Goal: Book appointment/travel/reservation

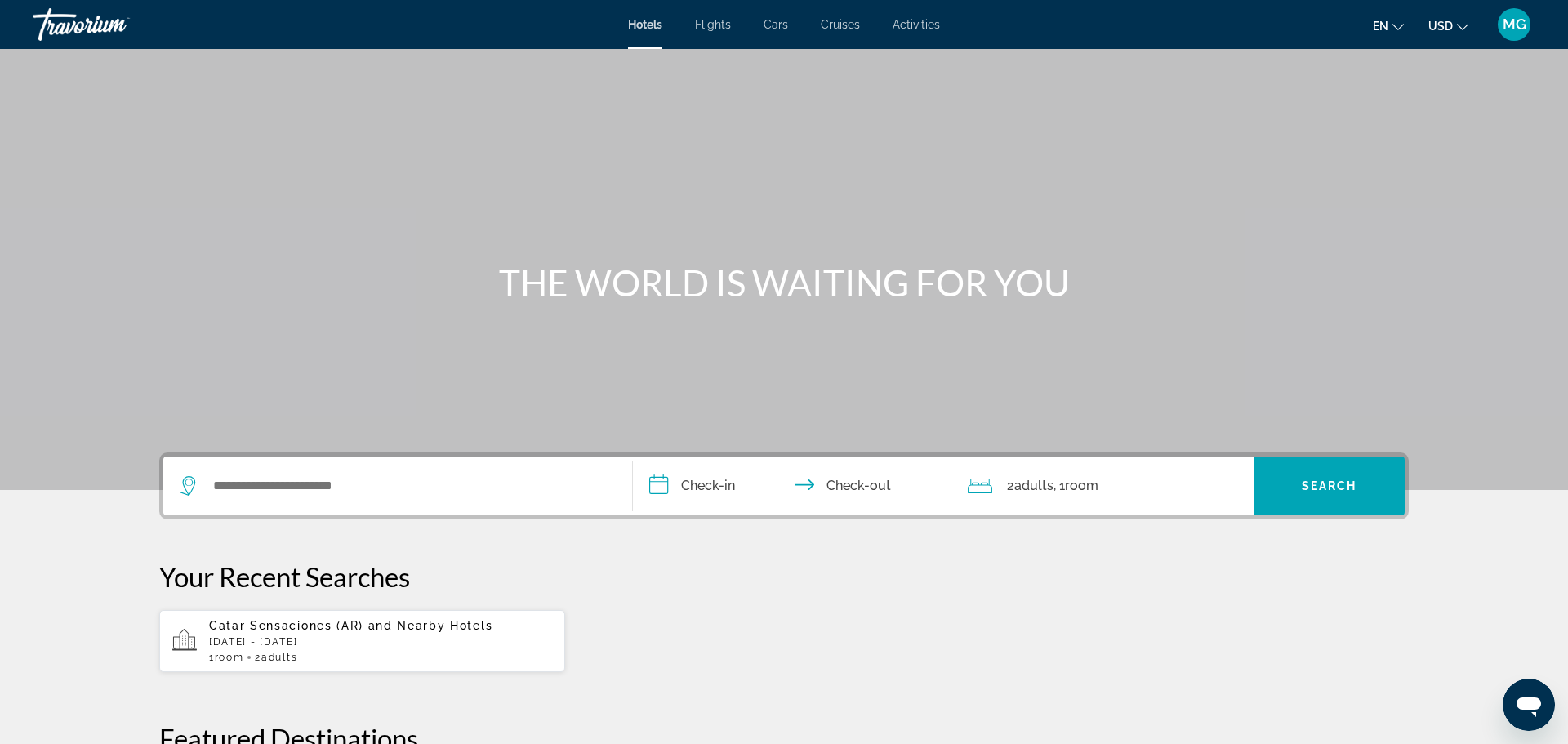
click at [225, 471] on div "Search widget" at bounding box center [397, 486] width 436 height 59
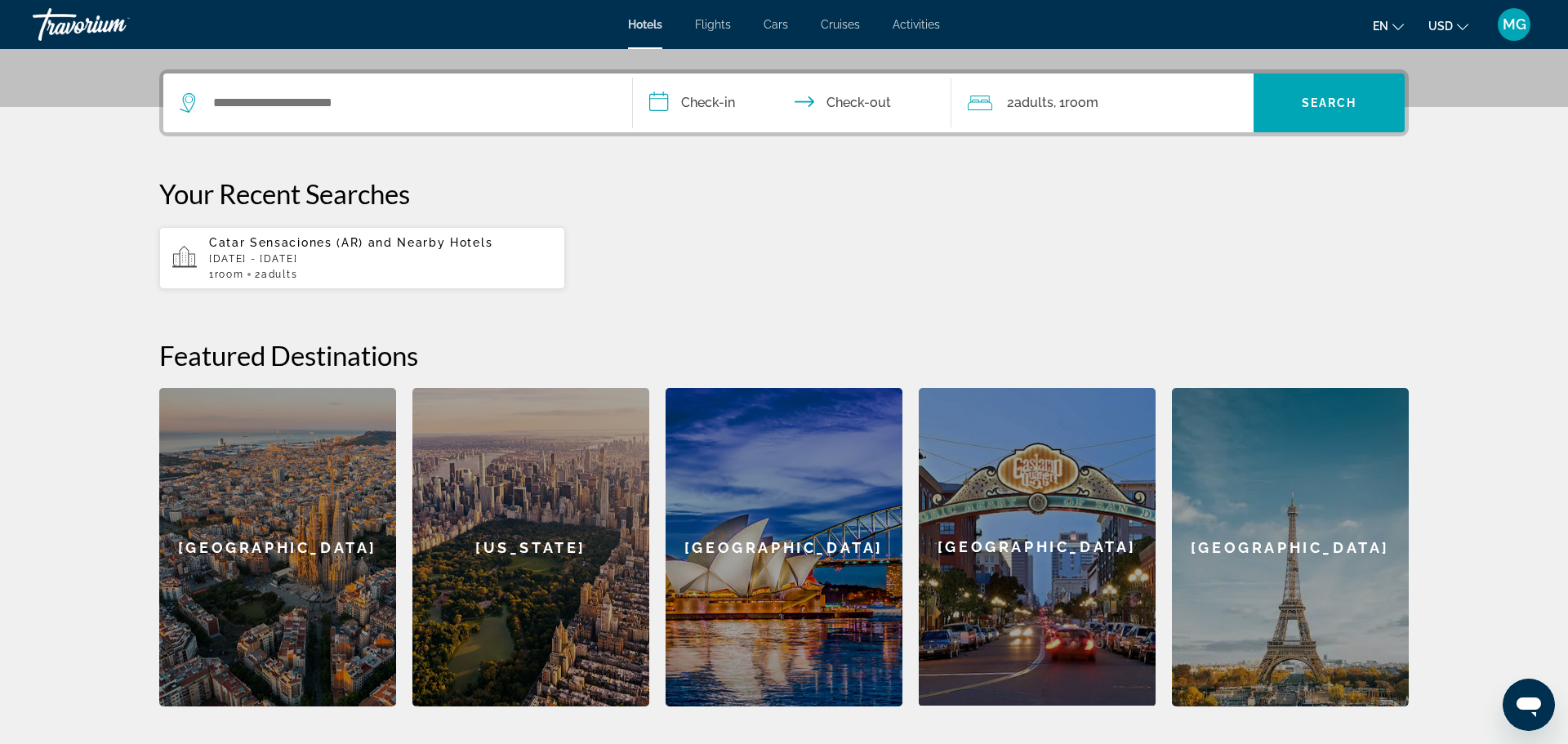
scroll to position [400, 0]
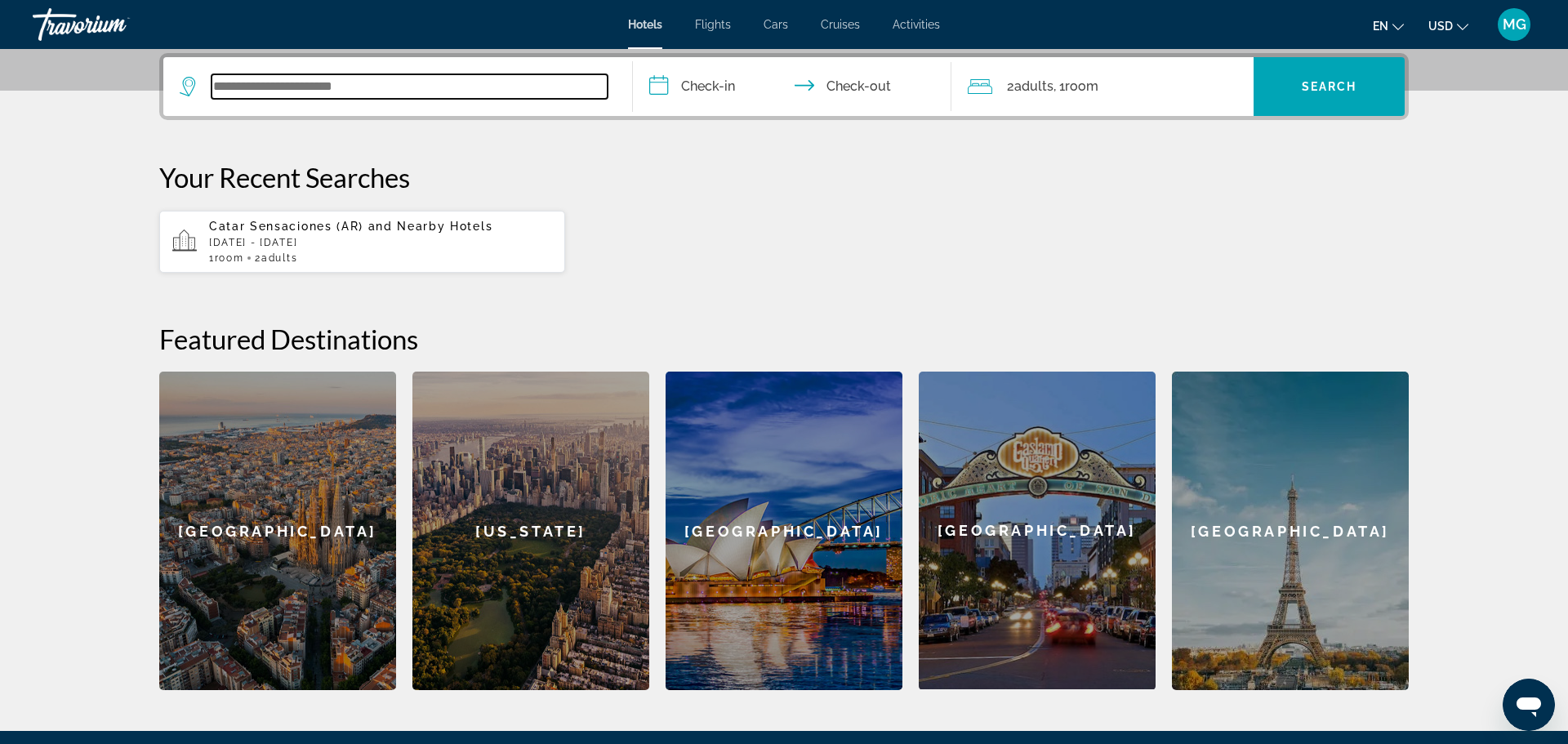
click at [232, 90] on input "Search widget" at bounding box center [410, 86] width 396 height 24
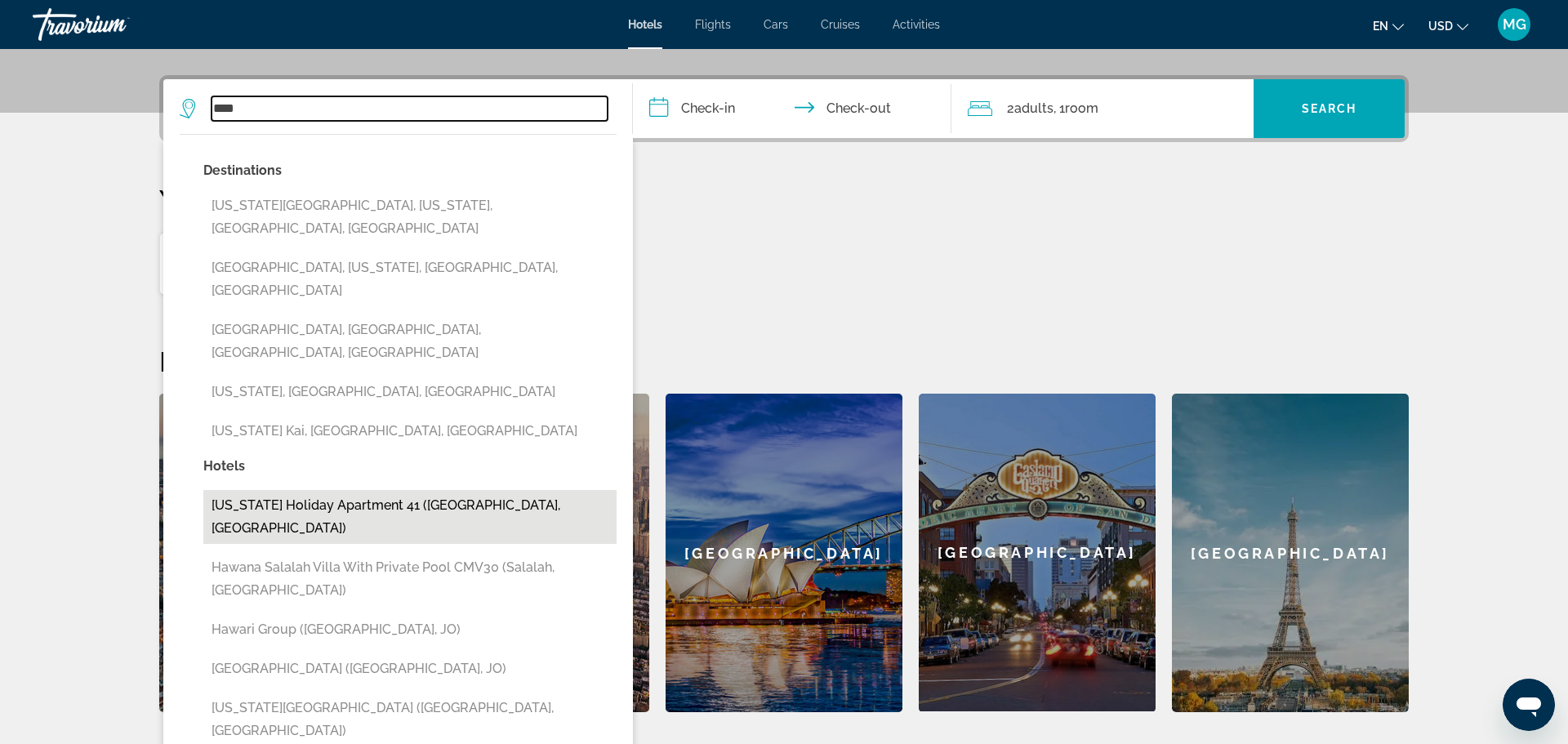
scroll to position [375, 0]
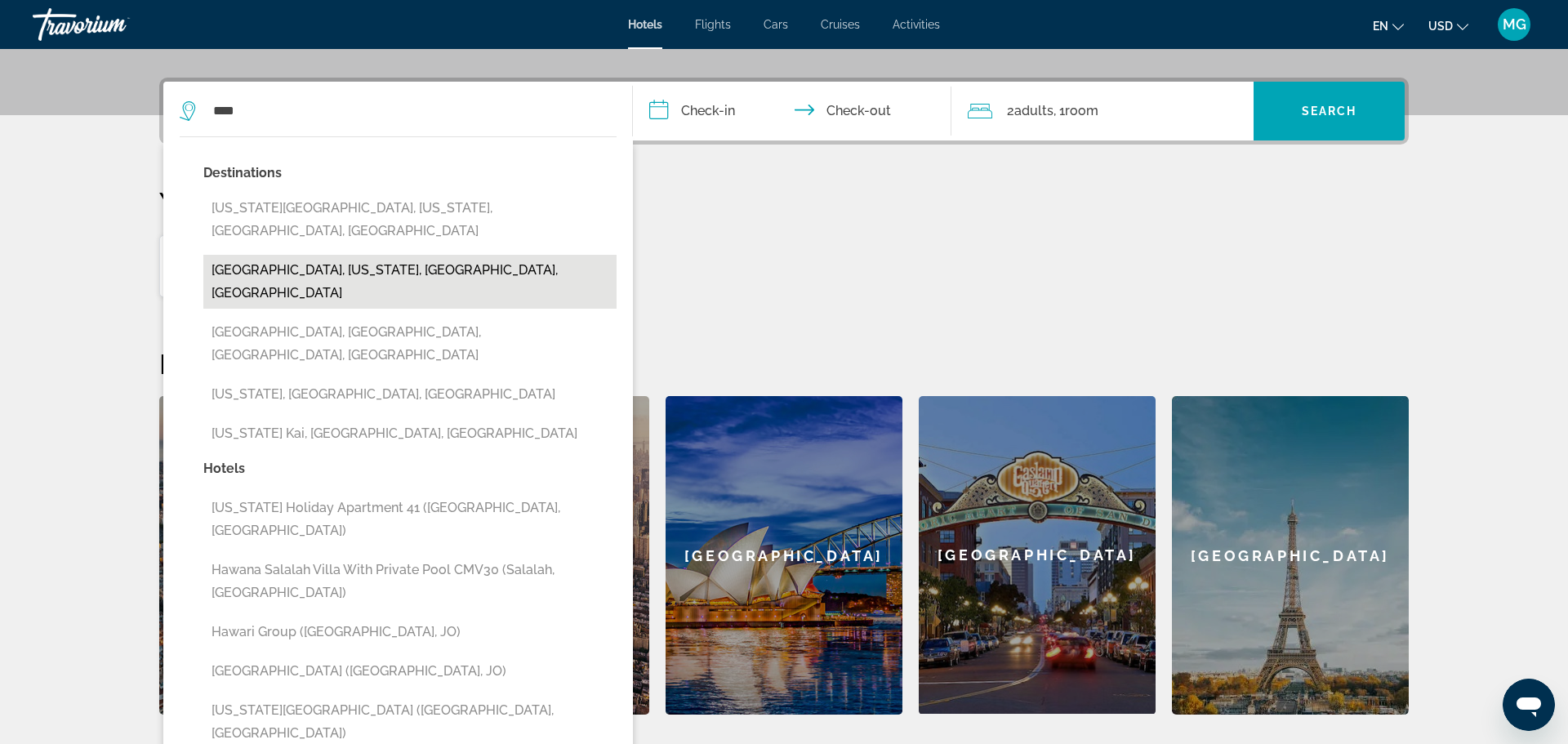
click at [478, 255] on button "[GEOGRAPHIC_DATA], [US_STATE], [GEOGRAPHIC_DATA], [GEOGRAPHIC_DATA]" at bounding box center [411, 281] width 413 height 54
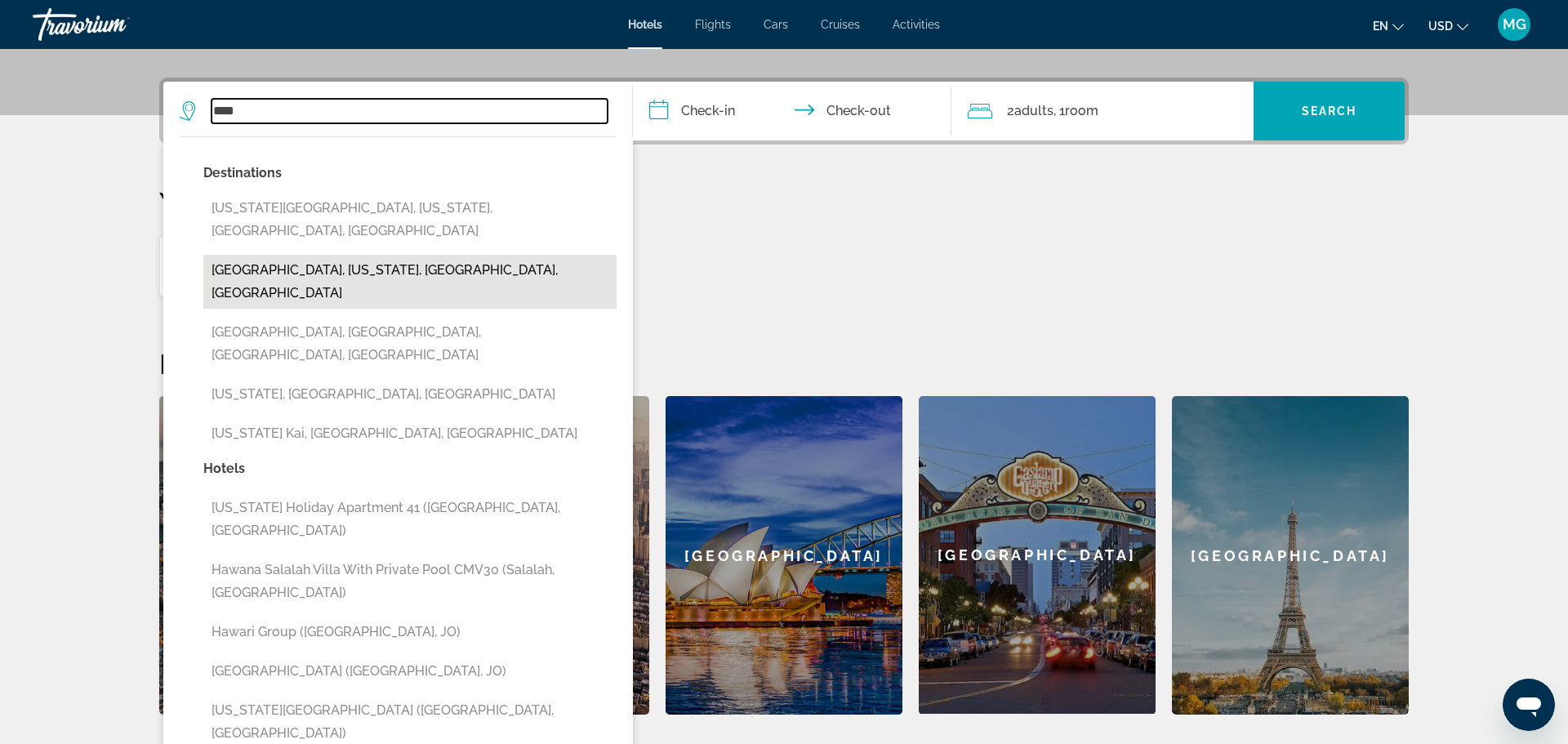
type input "**********"
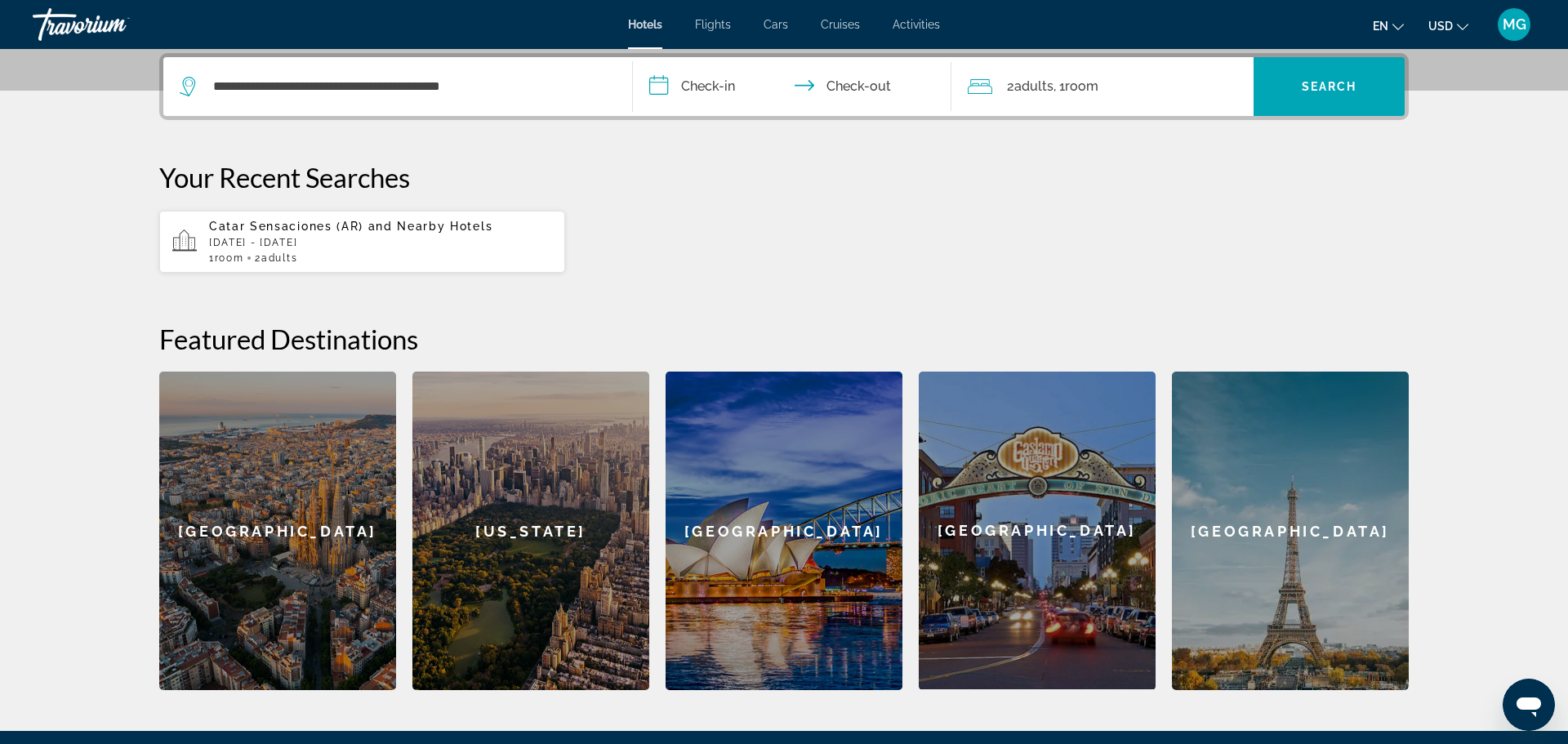
click at [728, 83] on input "**********" at bounding box center [795, 89] width 325 height 63
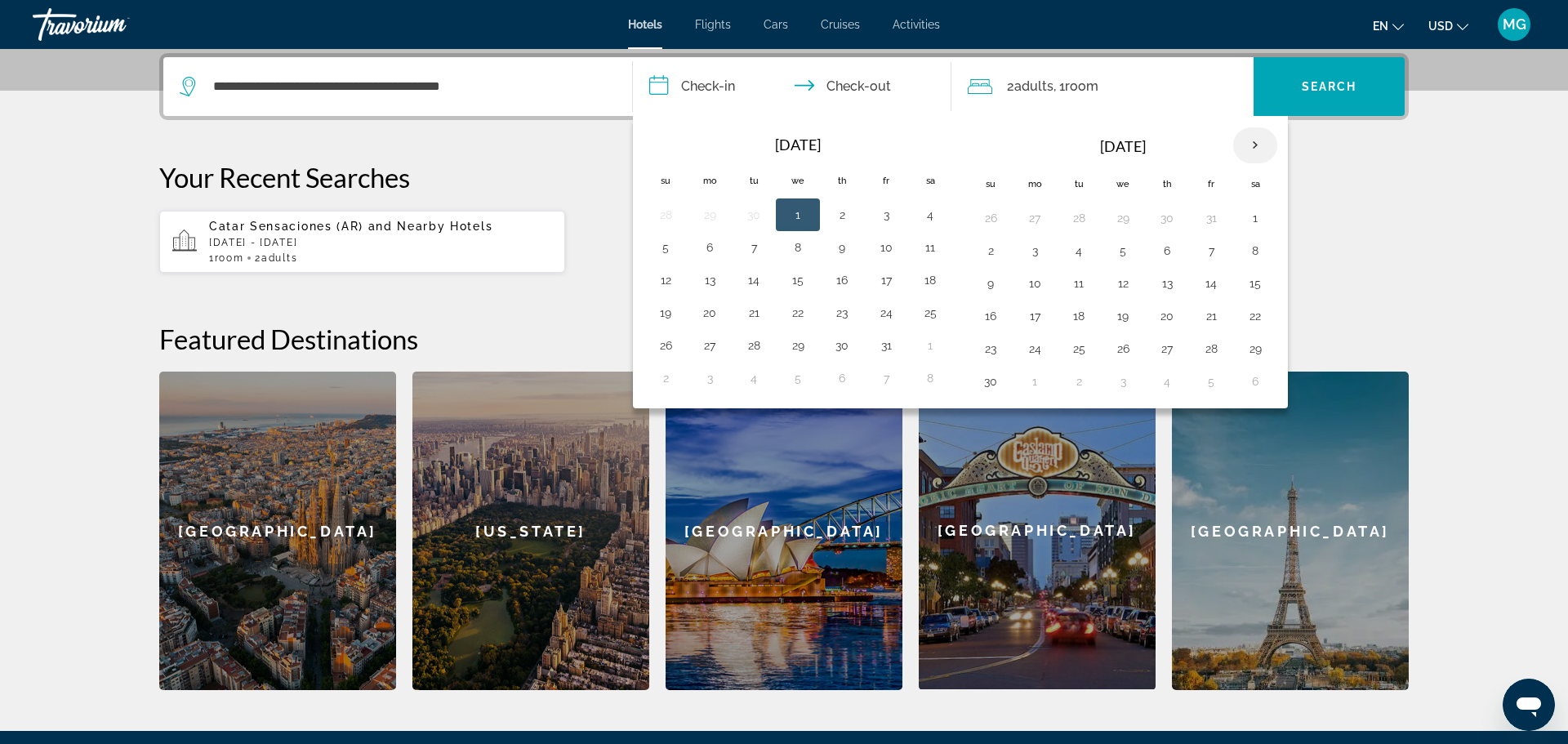
click at [1256, 144] on th "Next month" at bounding box center [1255, 145] width 44 height 36
click at [1124, 287] on button "14" at bounding box center [1122, 283] width 26 height 22
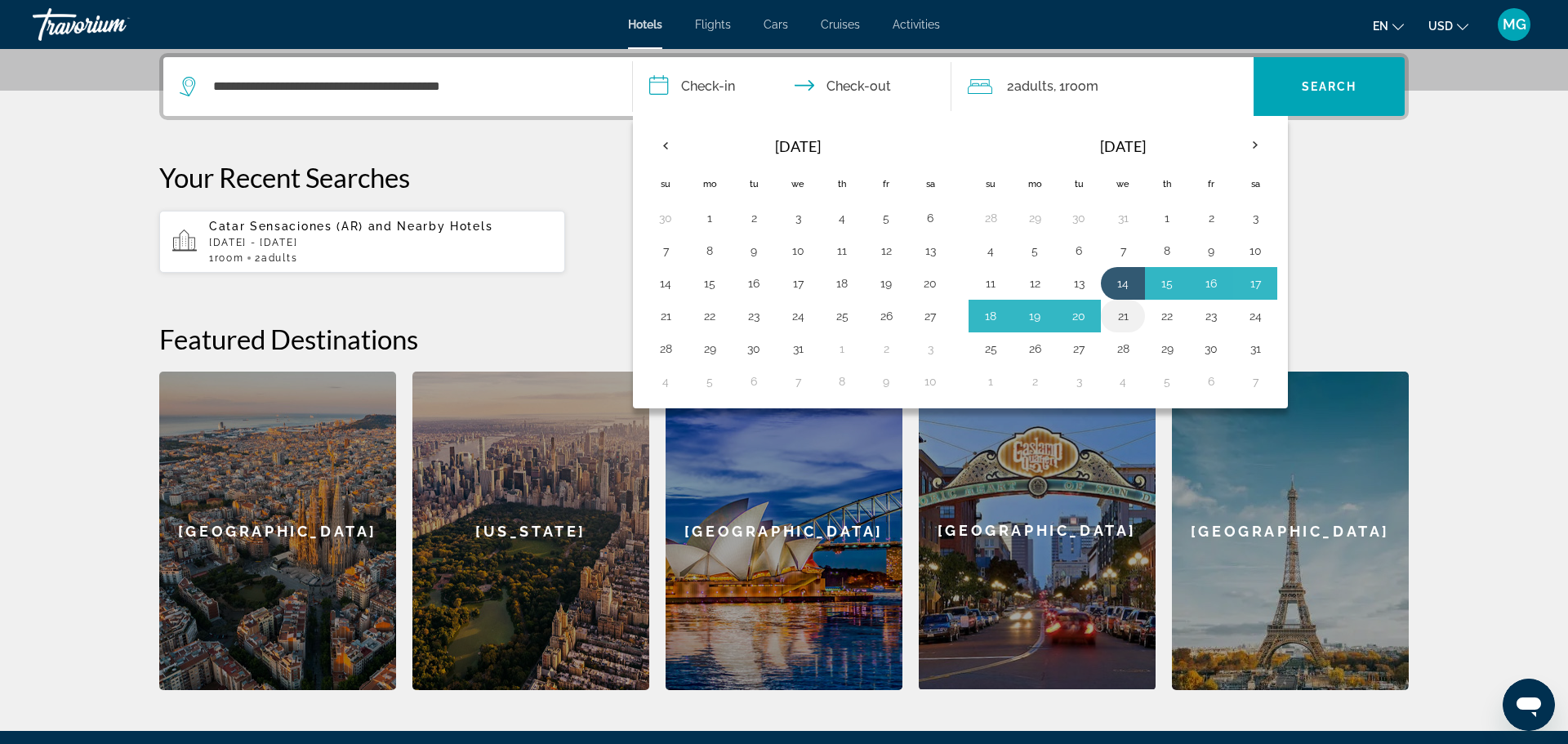
click at [1125, 316] on button "21" at bounding box center [1122, 315] width 26 height 22
type input "**********"
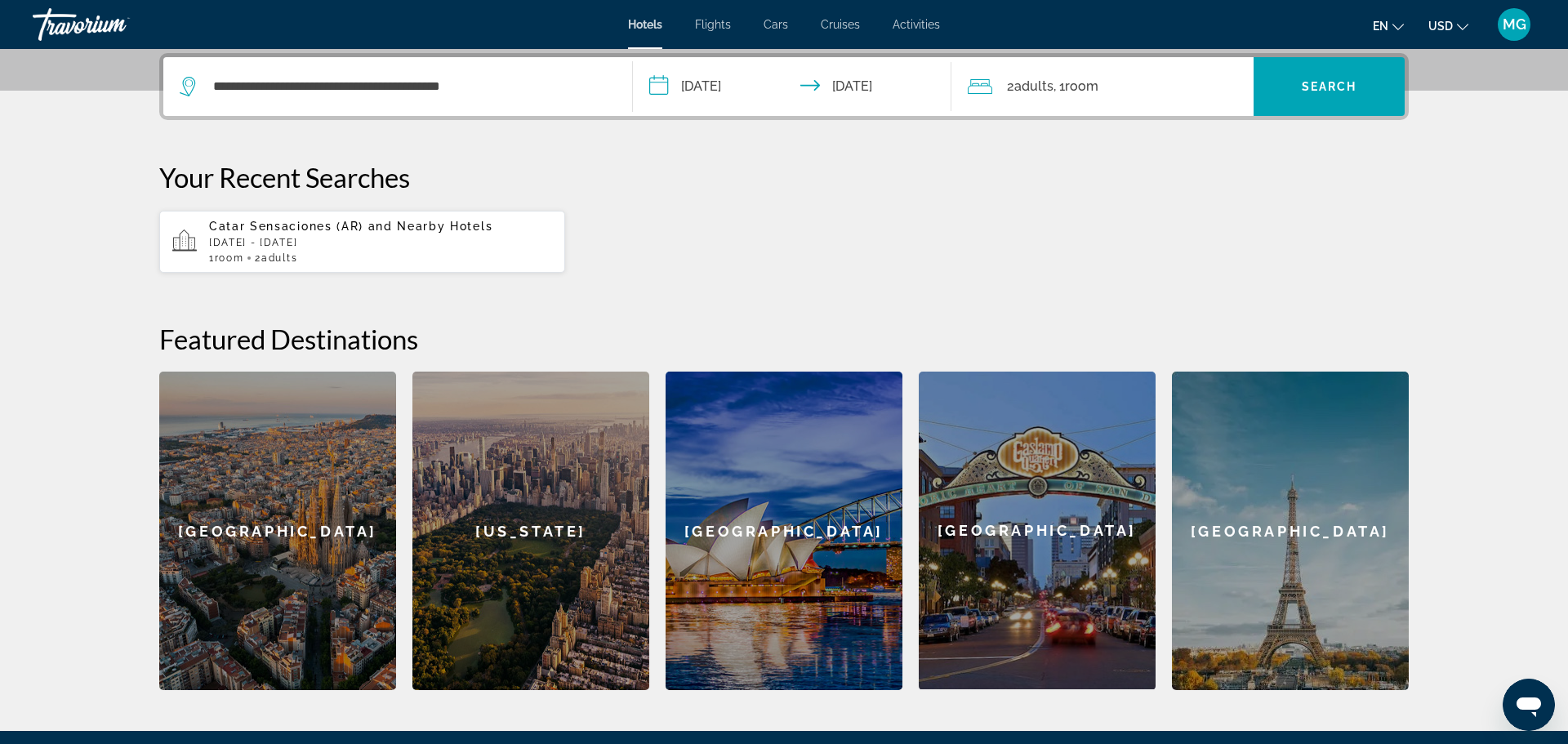
click at [982, 84] on icon "Travelers: 2 adults, 0 children" at bounding box center [980, 87] width 24 height 20
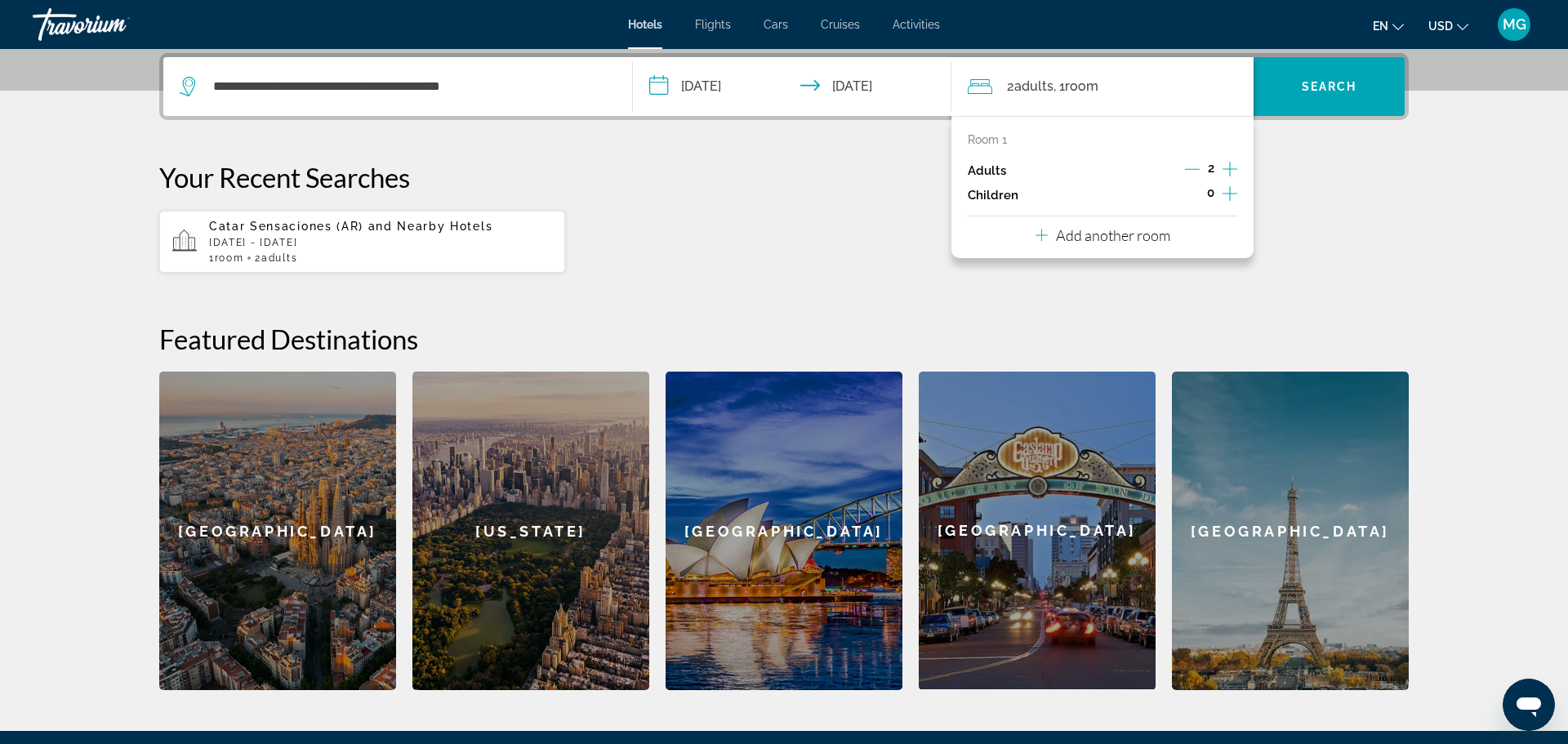
click at [1086, 234] on p "Add another room" at bounding box center [1113, 235] width 114 height 18
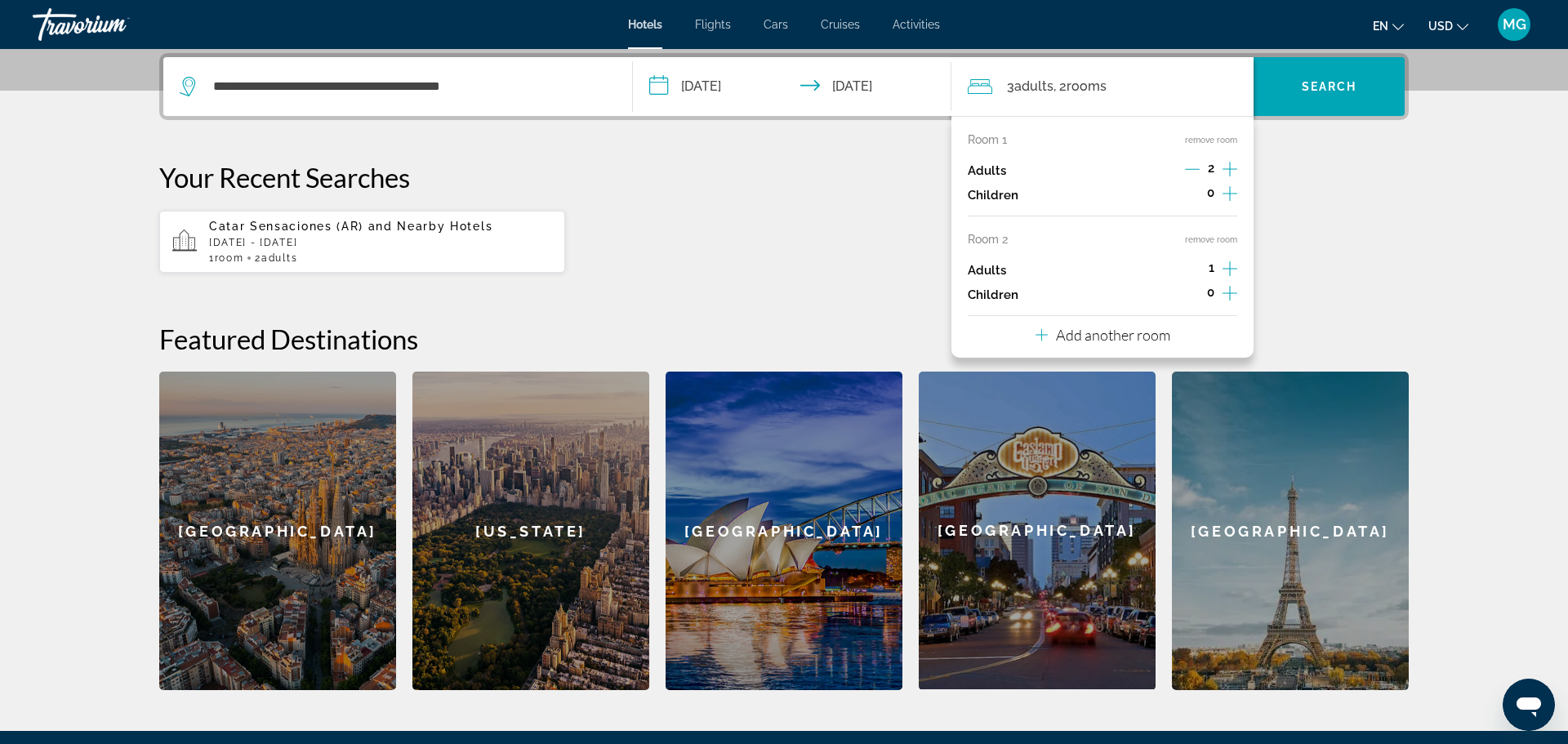
click at [1014, 83] on span "3 Adult Adults" at bounding box center [1031, 86] width 47 height 22
click at [976, 88] on icon "Travelers: 3 adults, 0 children" at bounding box center [980, 87] width 24 height 20
click at [1234, 168] on icon "Increment adults" at bounding box center [1230, 169] width 15 height 20
click at [1231, 193] on icon "Increment children" at bounding box center [1230, 193] width 15 height 20
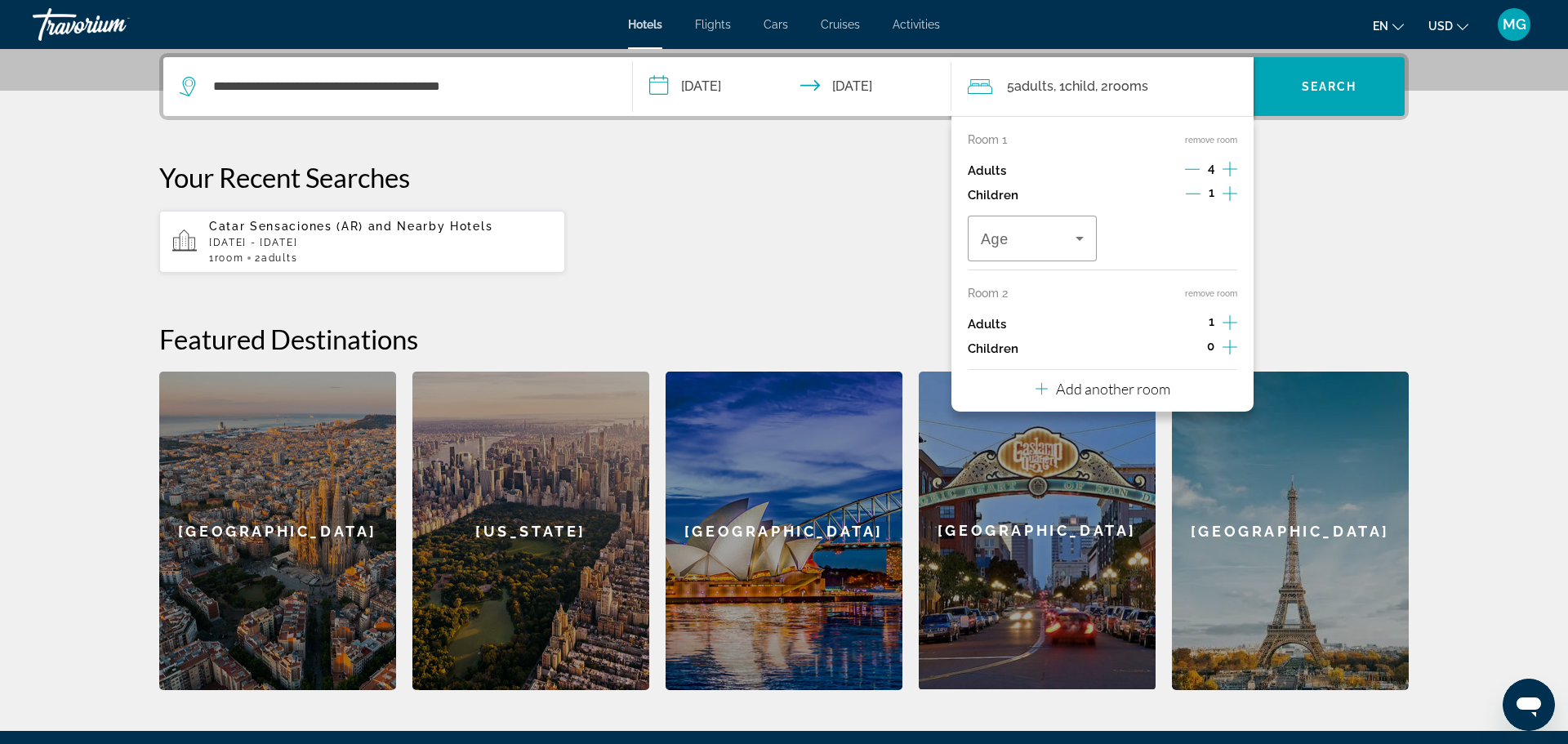
click at [1231, 193] on icon "Increment children" at bounding box center [1230, 193] width 15 height 20
click at [1082, 235] on icon "Travelers: 5 adults, 2 children" at bounding box center [1079, 239] width 20 height 20
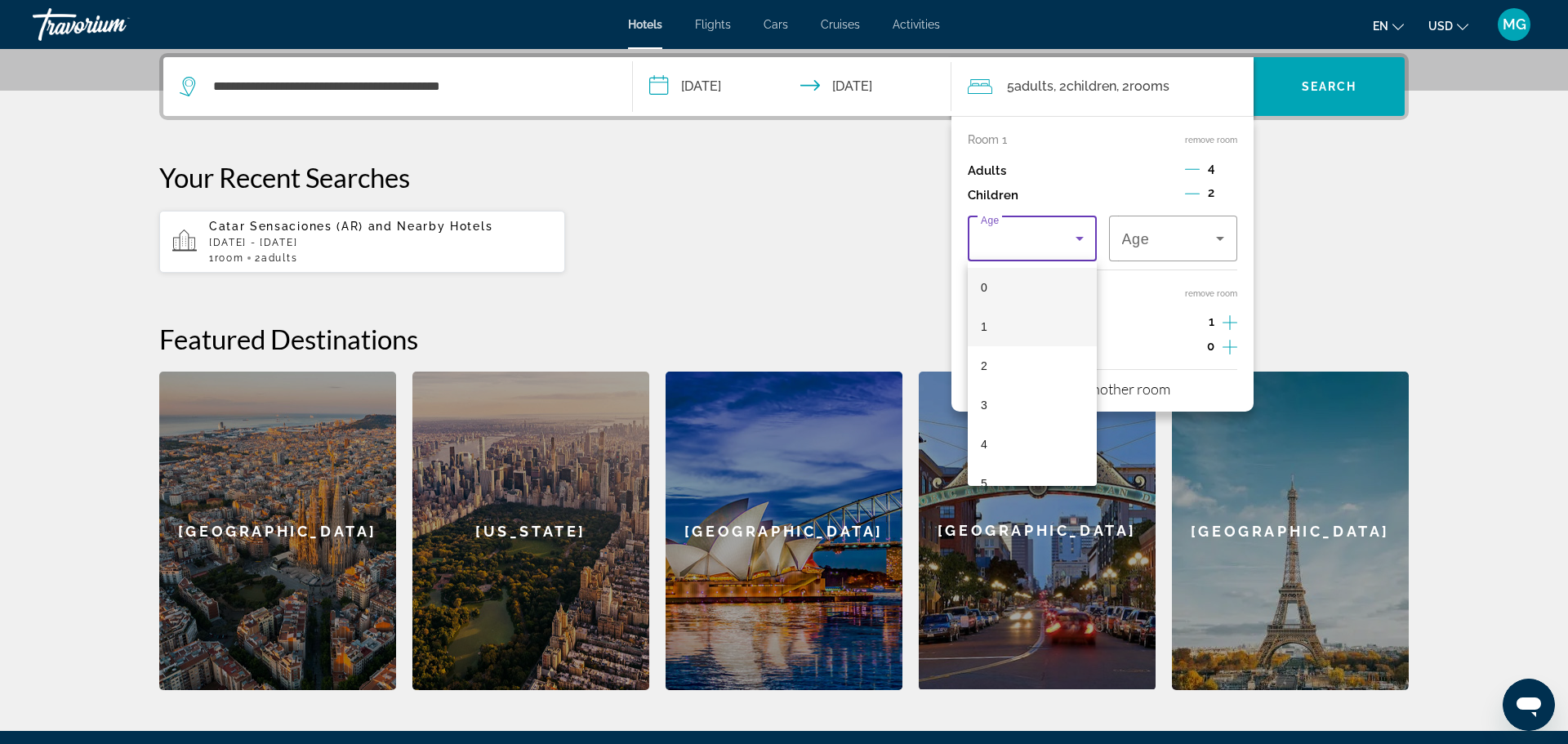
click at [1063, 320] on mat-option "1" at bounding box center [1033, 327] width 129 height 39
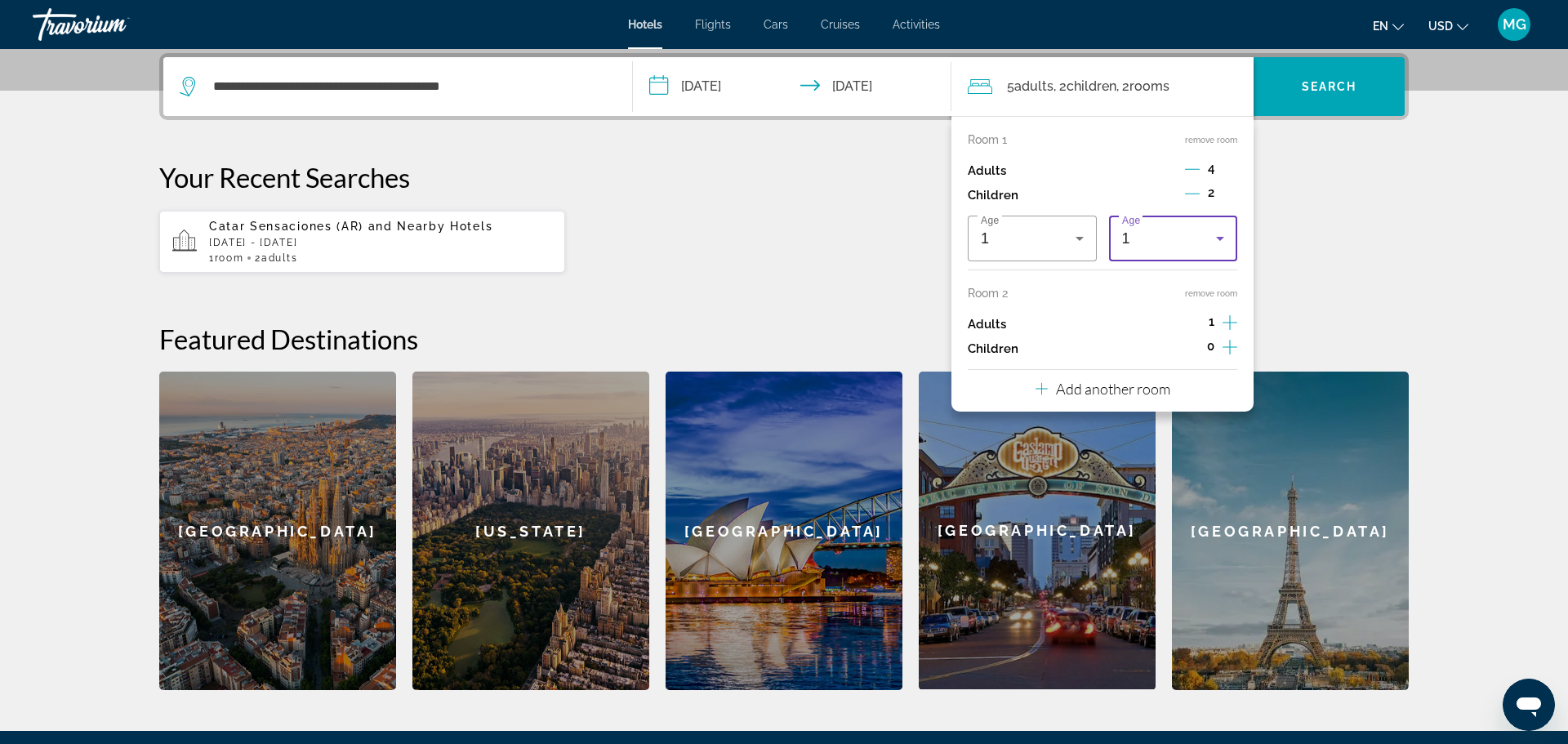
click at [1225, 236] on icon "Travelers: 5 adults, 2 children" at bounding box center [1221, 239] width 20 height 20
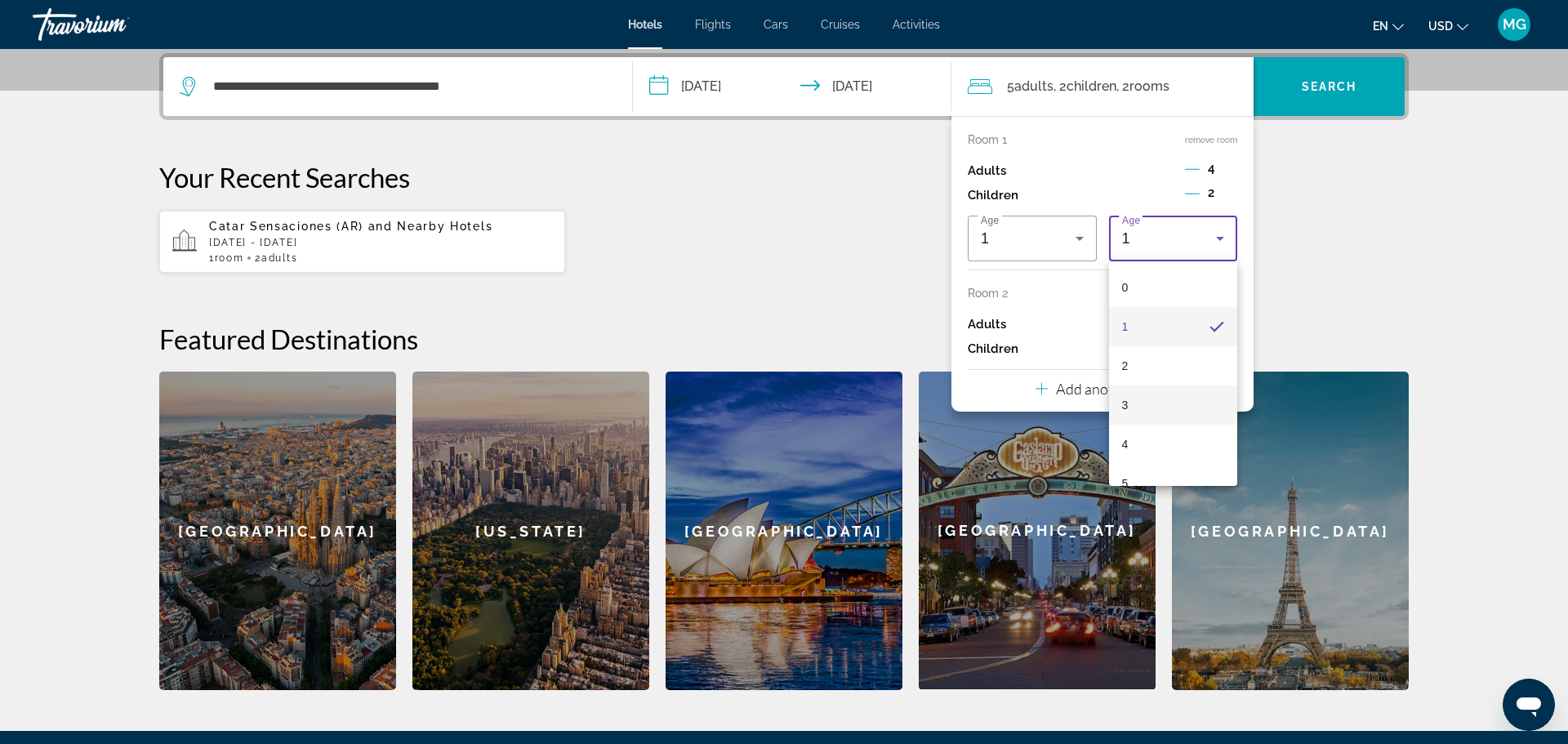
click at [1129, 404] on mat-option "3" at bounding box center [1174, 405] width 129 height 39
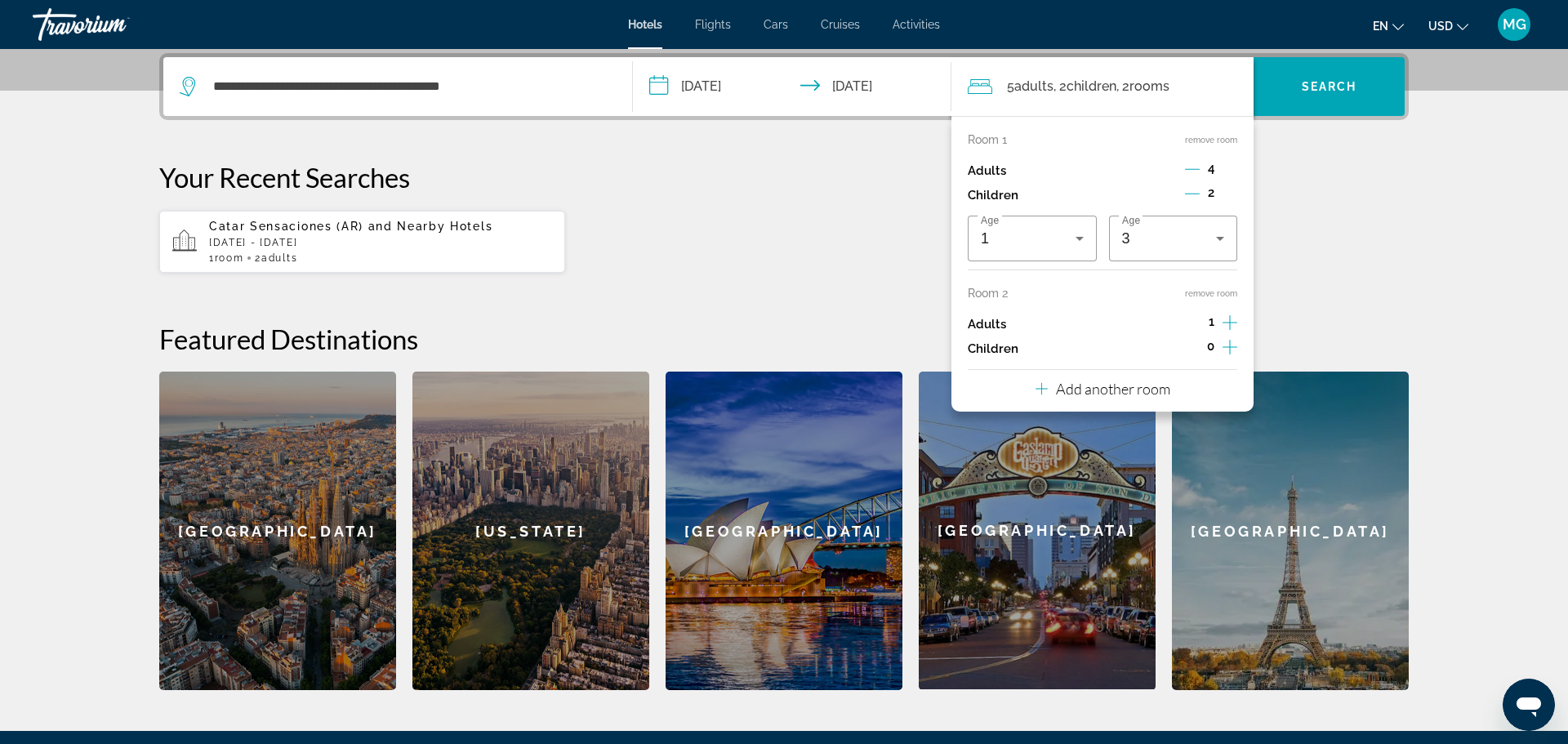
click at [1282, 273] on div "Catar Sensaciones (AR) and Nearby Hotels [DATE] - [DATE] 1 Room rooms 2 Adult A…" at bounding box center [784, 241] width 1250 height 63
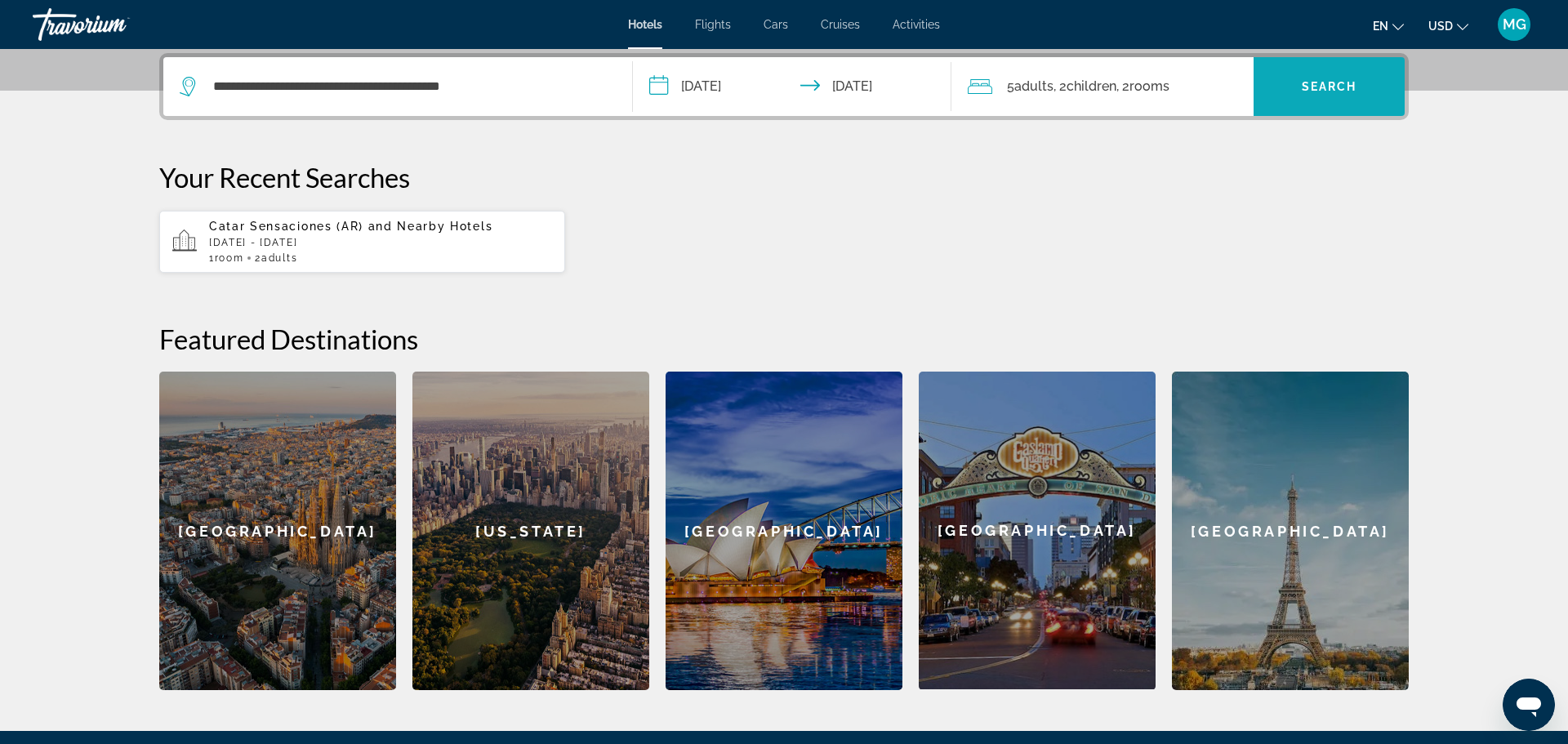
click at [1313, 81] on span "Search" at bounding box center [1329, 86] width 56 height 13
